Goal: Task Accomplishment & Management: Manage account settings

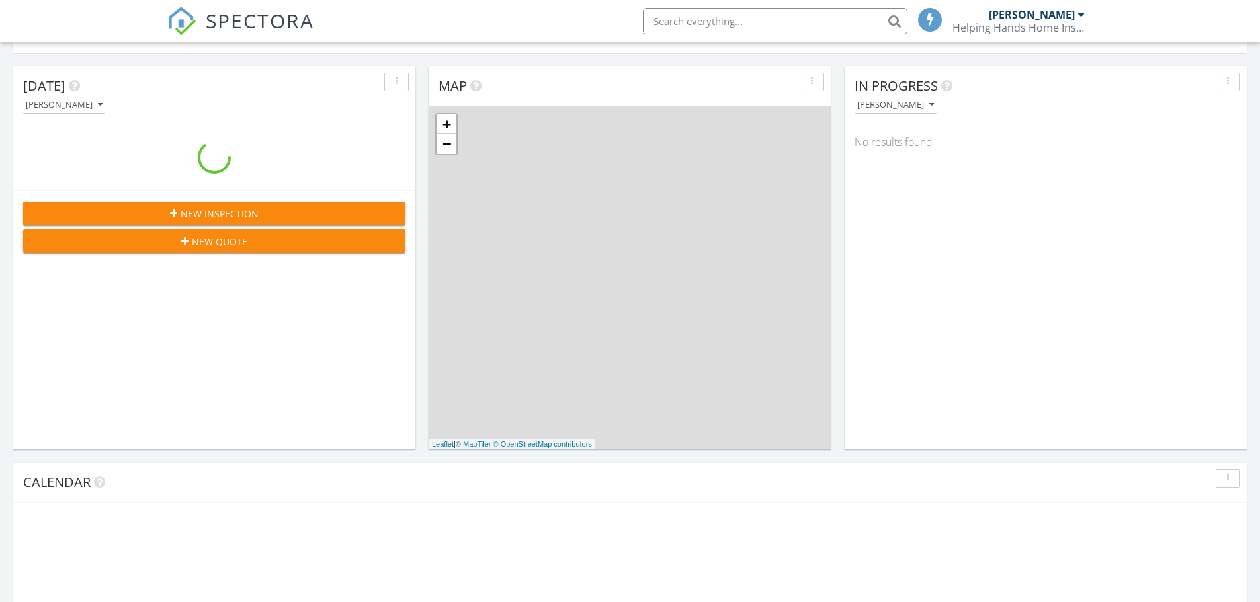
scroll to position [1224, 1280]
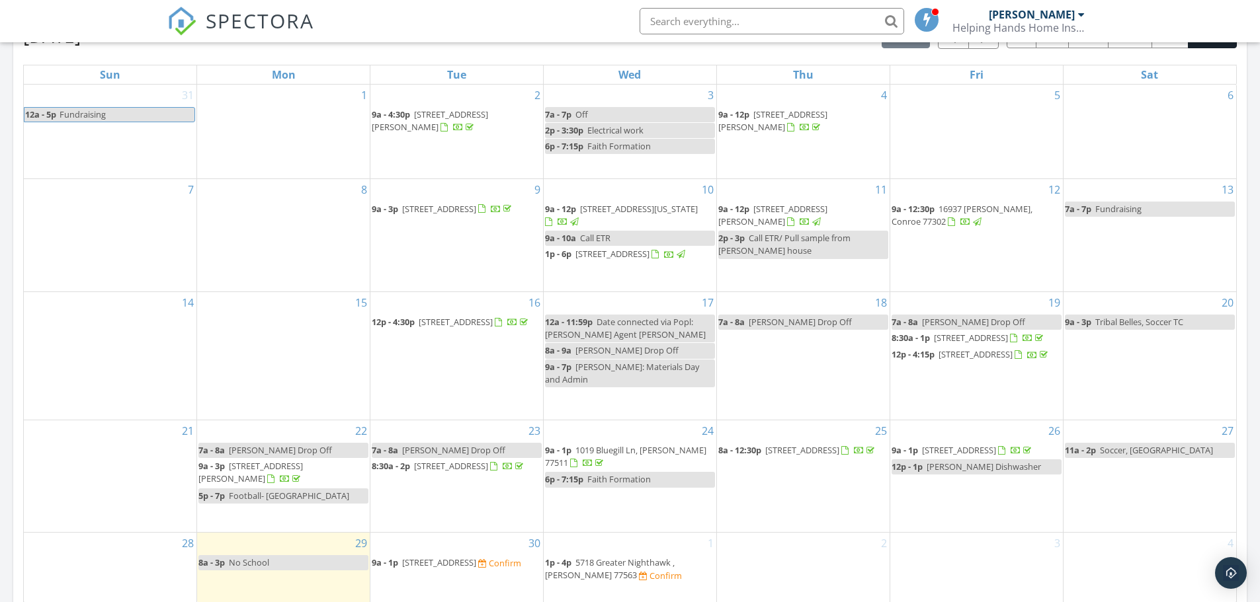
scroll to position [838, 0]
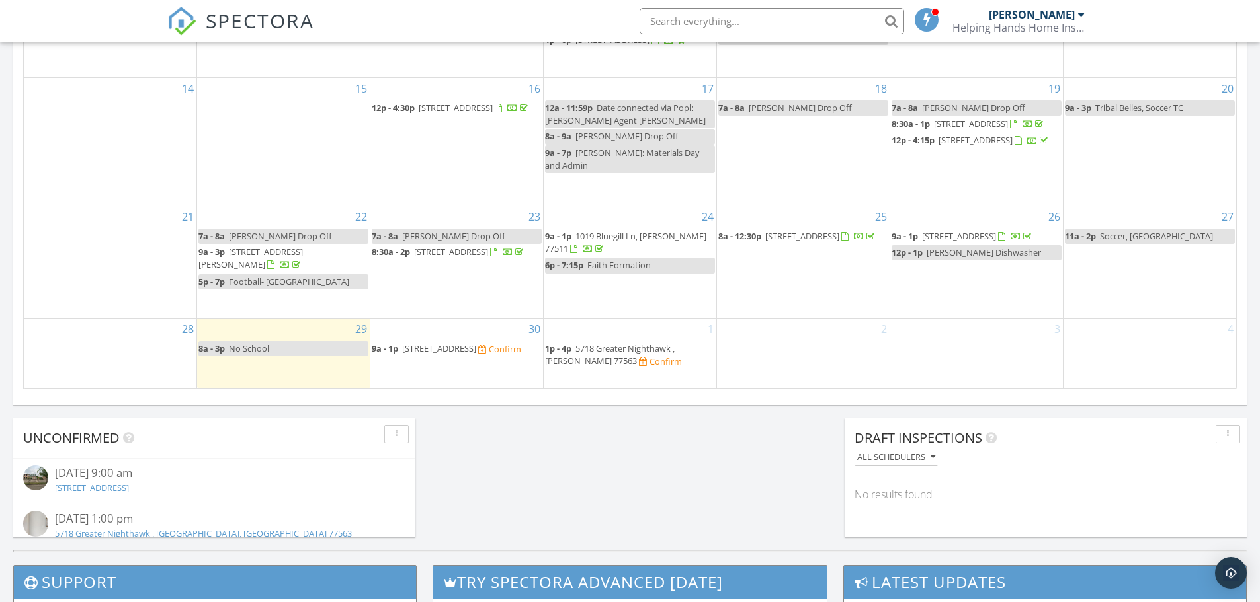
click at [469, 354] on span "[STREET_ADDRESS]" at bounding box center [439, 349] width 74 height 12
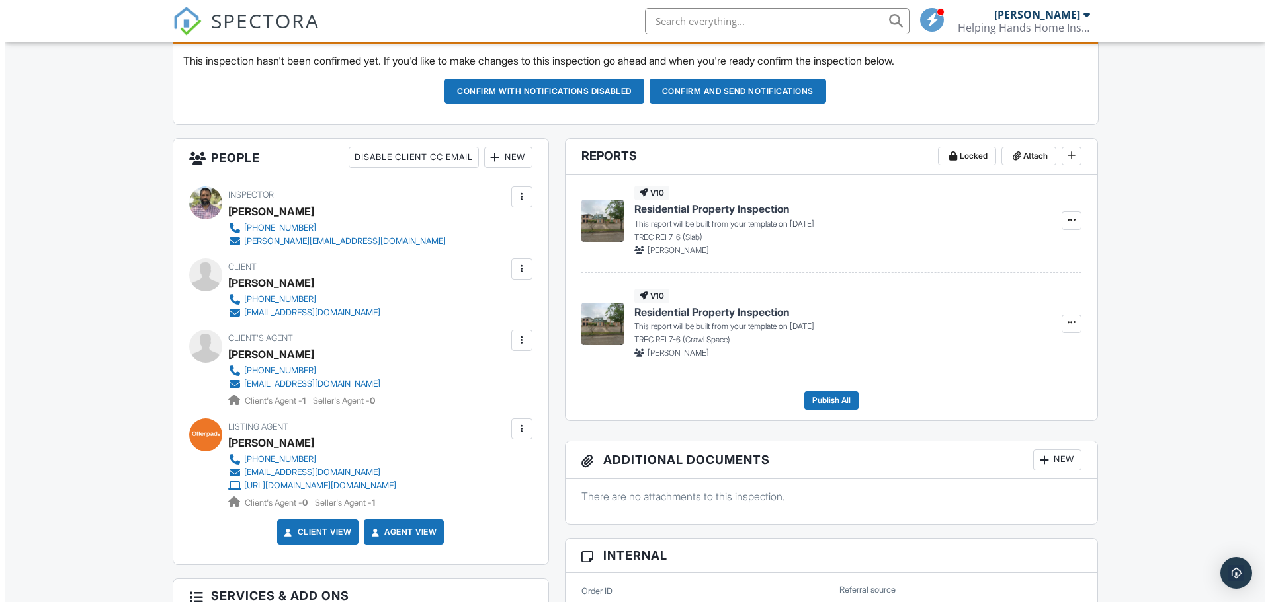
scroll to position [352, 0]
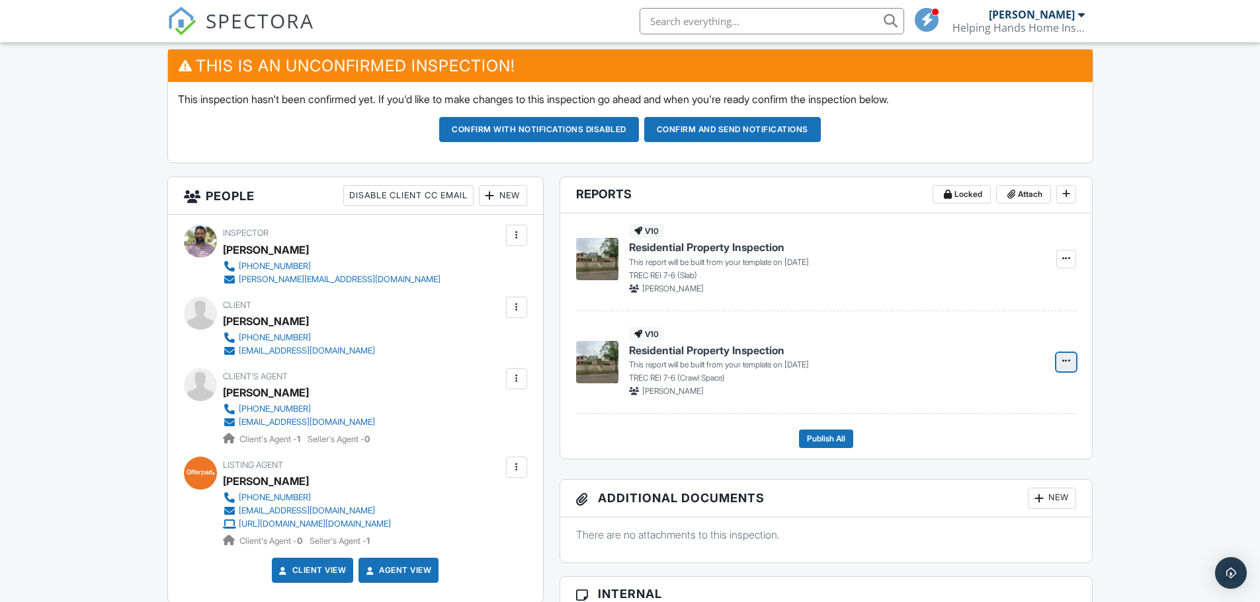
click at [1061, 361] on span at bounding box center [1065, 360] width 13 height 13
click at [974, 430] on input "Delete Report" at bounding box center [999, 429] width 135 height 30
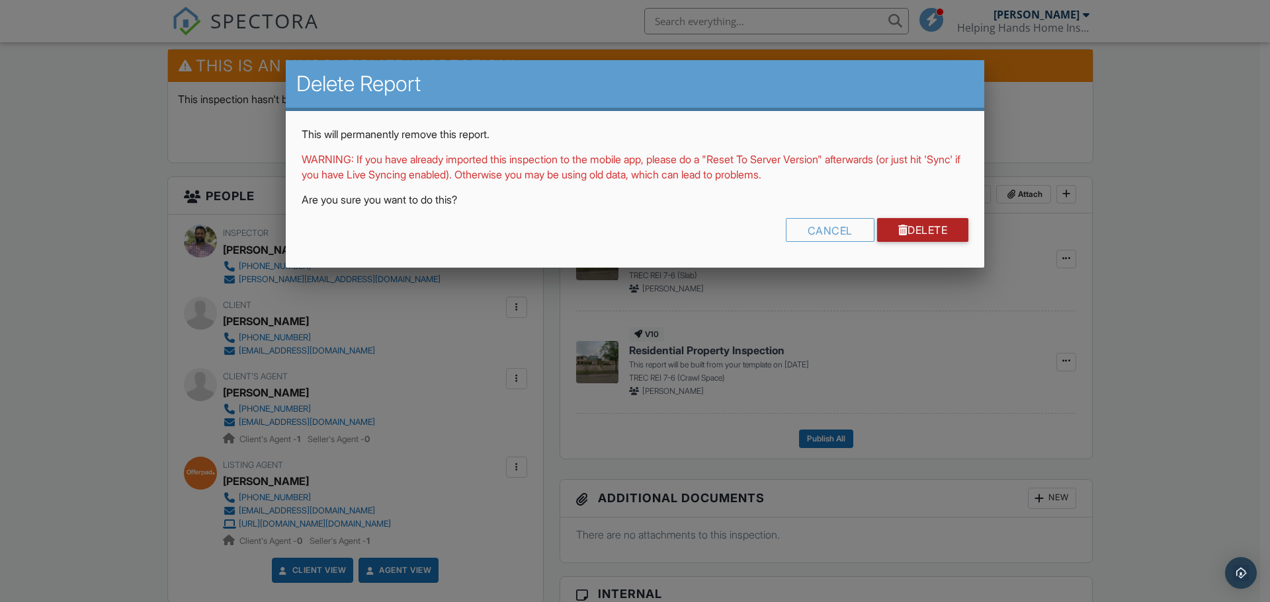
drag, startPoint x: 942, startPoint y: 227, endPoint x: 1195, endPoint y: 354, distance: 282.4
click at [942, 227] on link "Delete" at bounding box center [923, 230] width 92 height 24
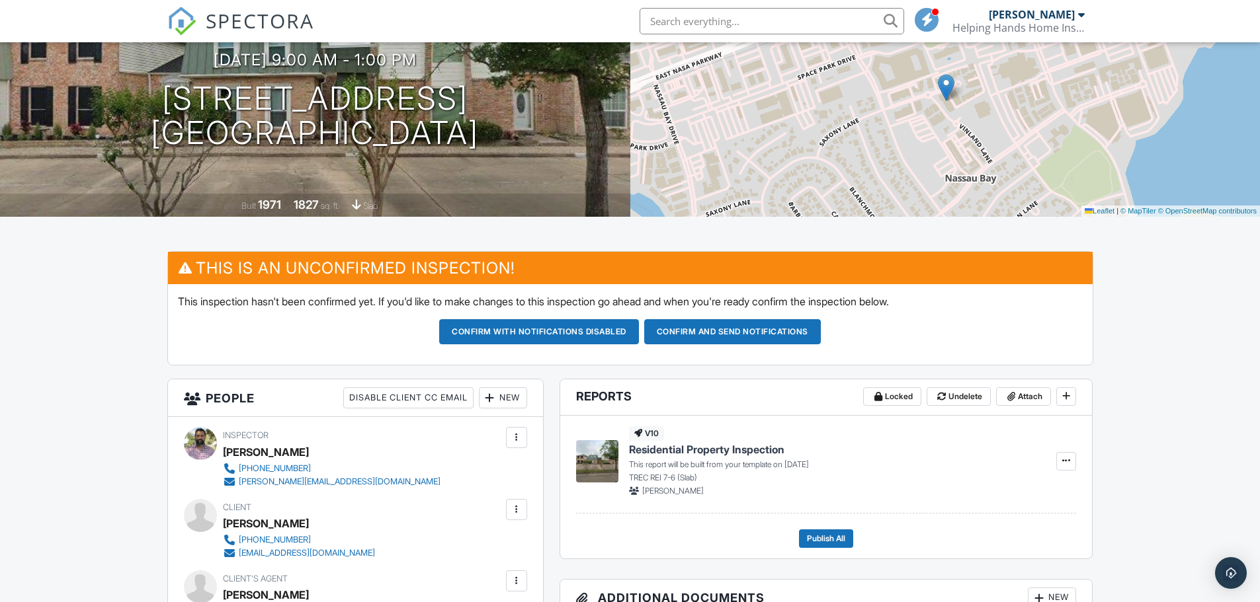
scroll to position [177, 0]
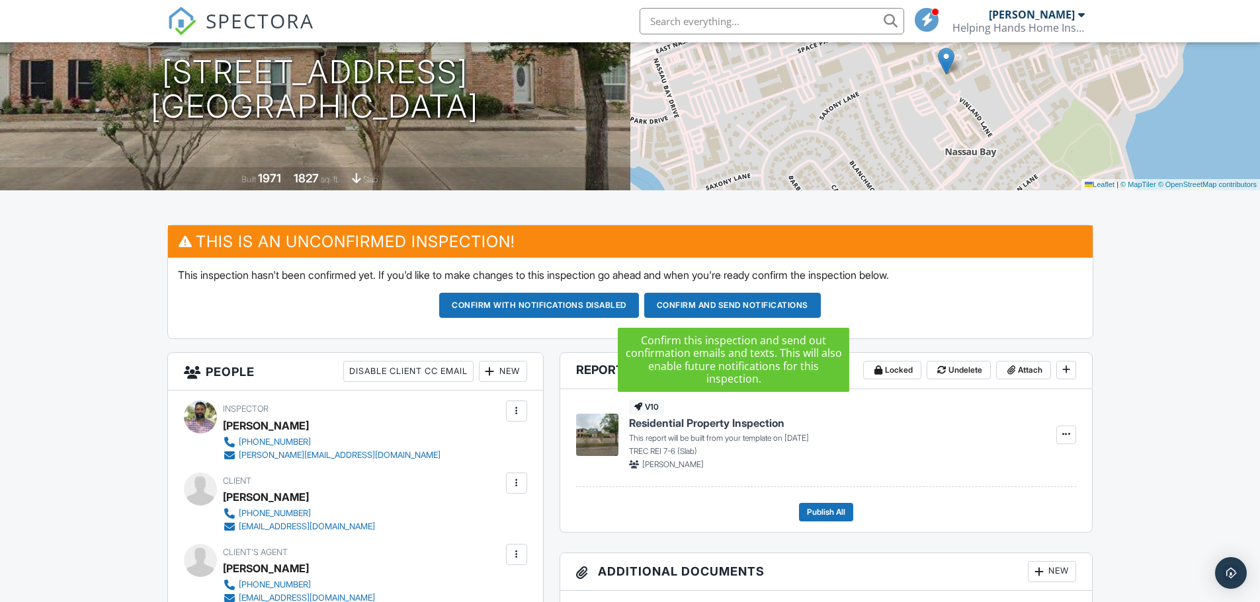
click at [752, 316] on button "Confirm and send notifications" at bounding box center [732, 305] width 177 height 25
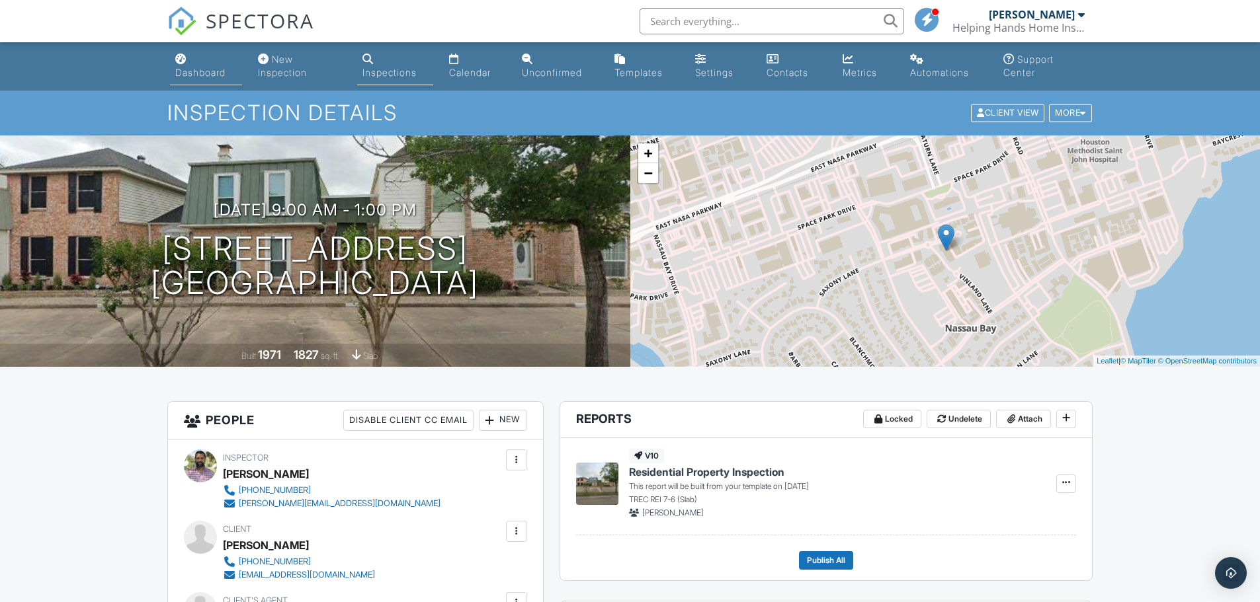
click at [206, 74] on div "Dashboard" at bounding box center [200, 72] width 50 height 11
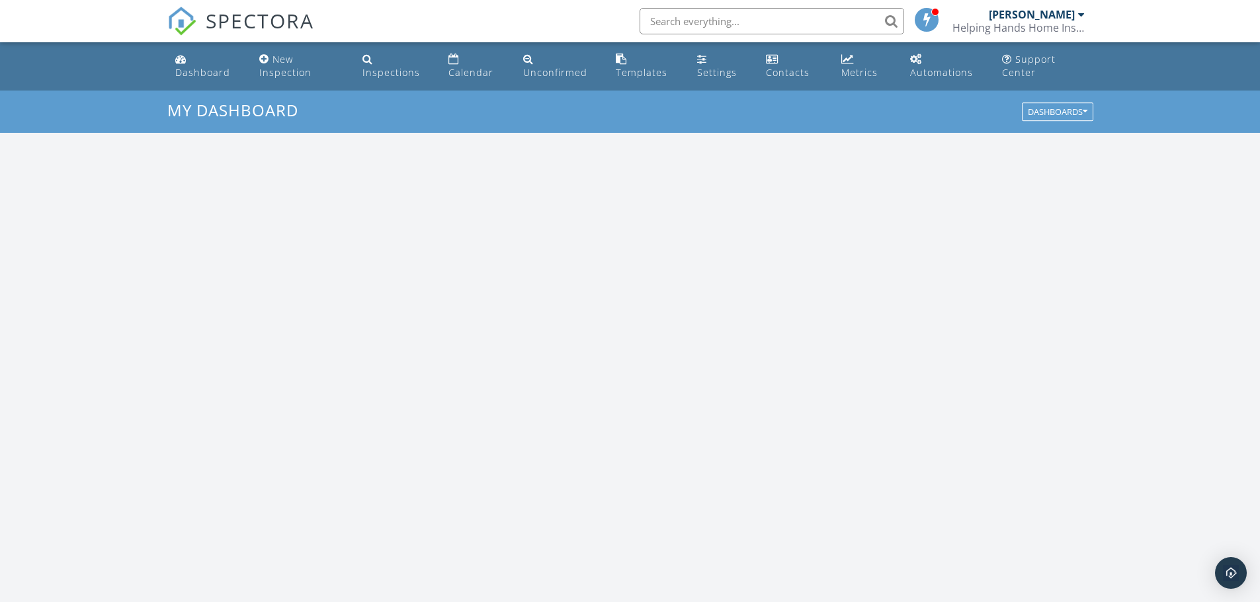
scroll to position [1224, 1280]
